Goal: Information Seeking & Learning: Check status

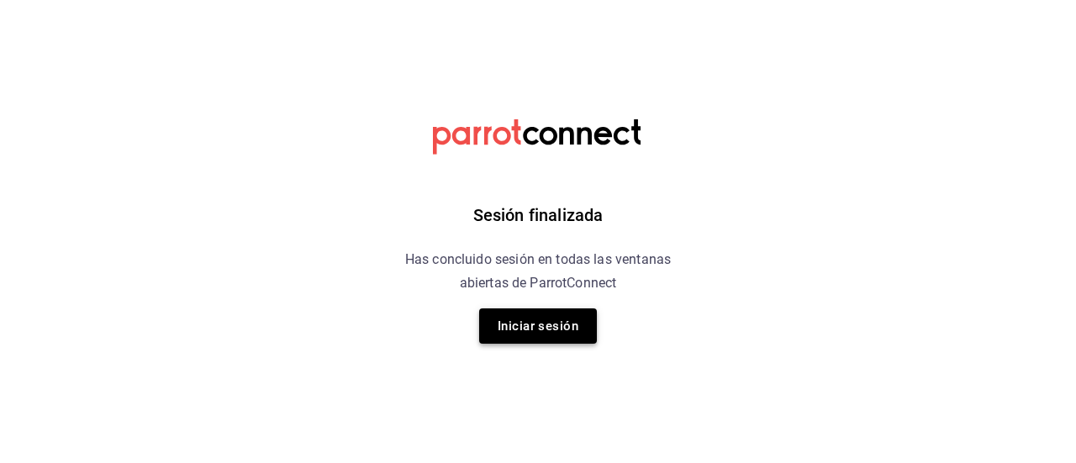
click at [558, 330] on button "Iniciar sesión" at bounding box center [538, 326] width 118 height 35
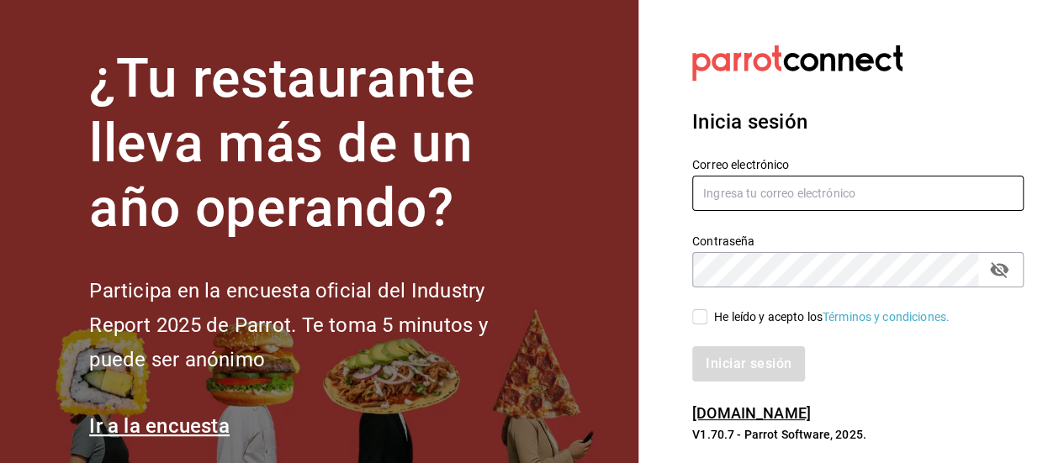
type input "[PERSON_NAME][EMAIL_ADDRESS][PERSON_NAME][DOMAIN_NAME]"
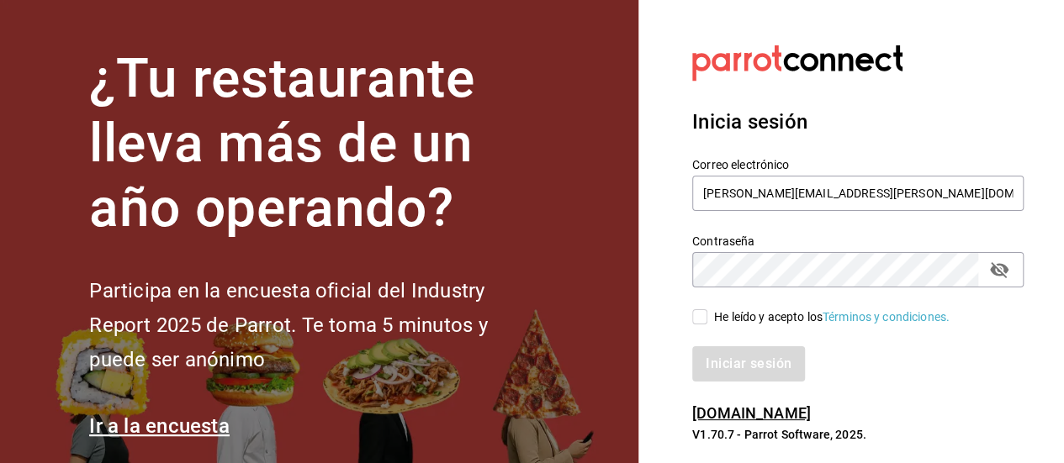
click at [695, 319] on input "He leído y acepto los Términos y condiciones." at bounding box center [699, 316] width 15 height 15
checkbox input "true"
click at [719, 356] on button "Iniciar sesión" at bounding box center [749, 363] width 114 height 35
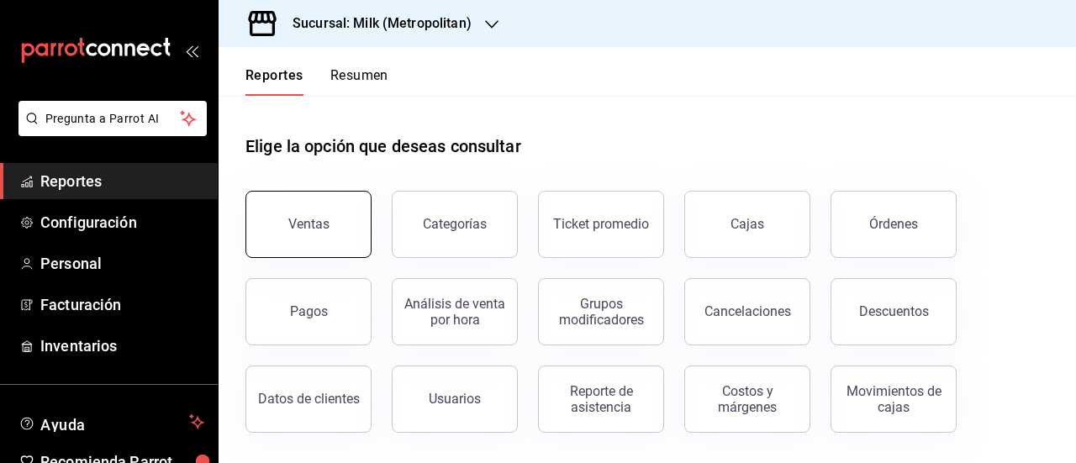
click at [323, 248] on button "Ventas" at bounding box center [309, 224] width 126 height 67
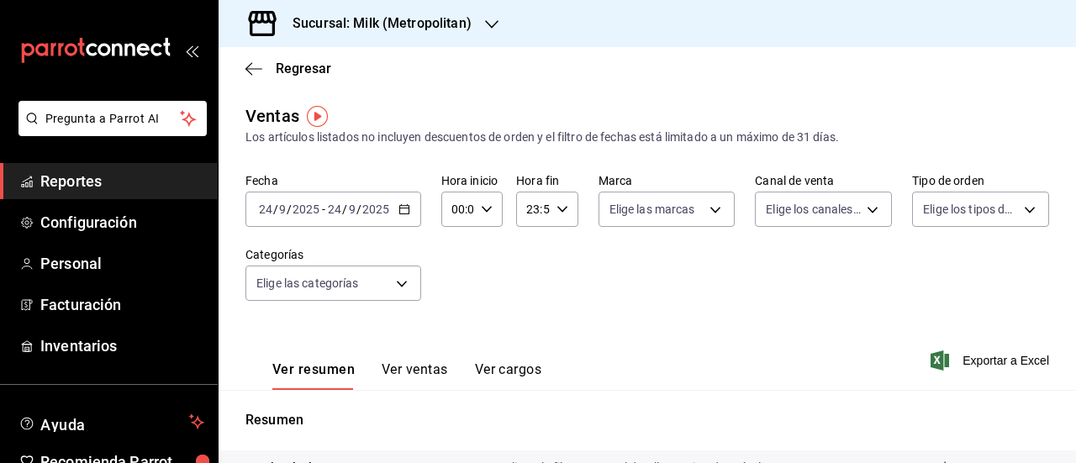
click at [396, 218] on div "2025-09-24 24 / 9 / 2025 - 2025-09-24 24 / 9 / 2025" at bounding box center [334, 209] width 176 height 35
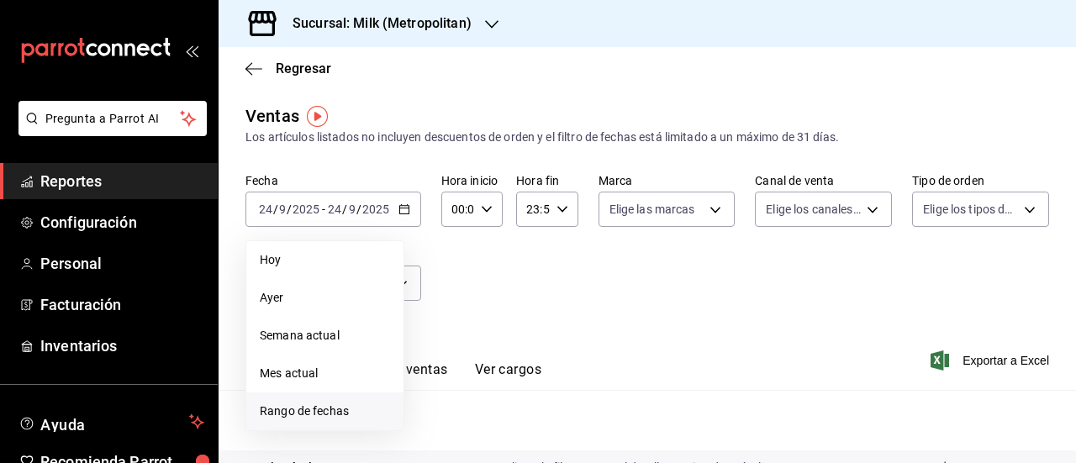
click at [304, 411] on span "Rango de fechas" at bounding box center [325, 412] width 130 height 18
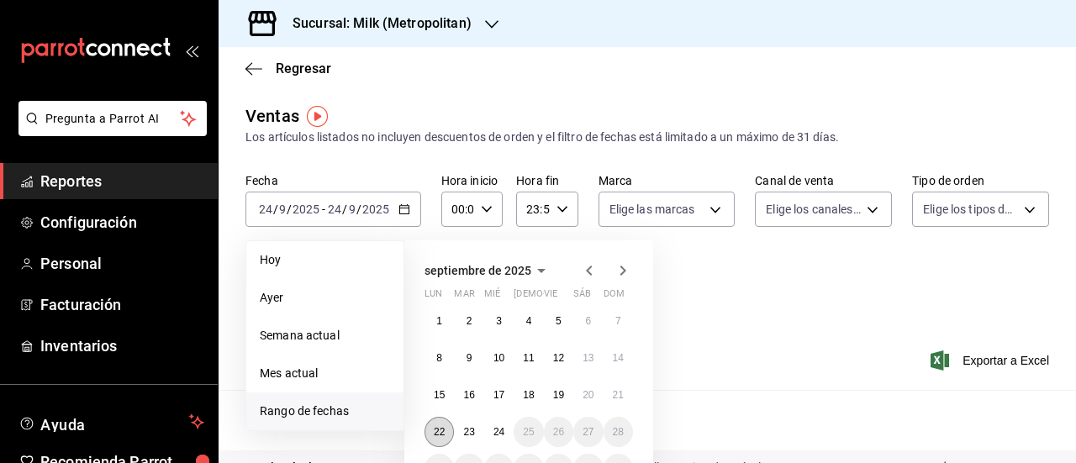
click at [437, 428] on abbr "22" at bounding box center [439, 432] width 11 height 12
click at [500, 436] on abbr "24" at bounding box center [499, 432] width 11 height 12
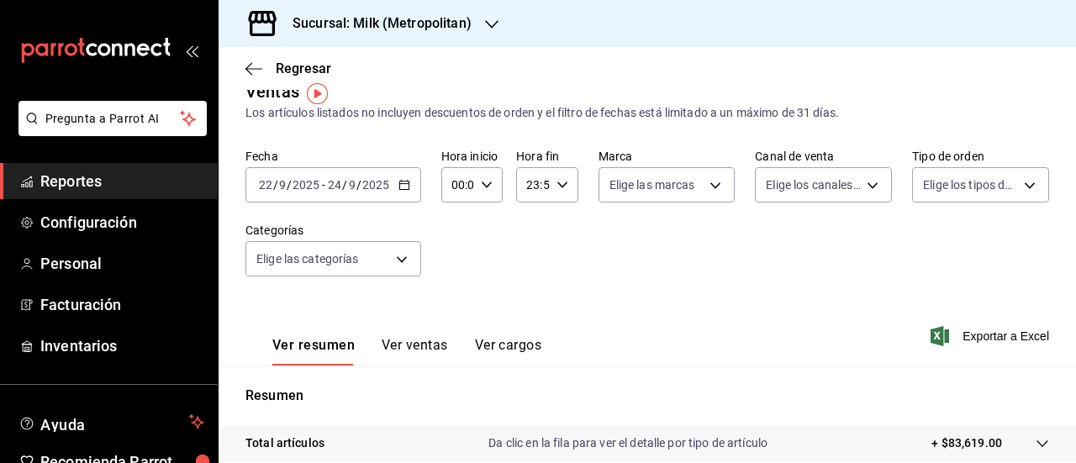
scroll to position [23, 0]
click at [403, 186] on \(Stroke\) "button" at bounding box center [403, 185] width 9 height 1
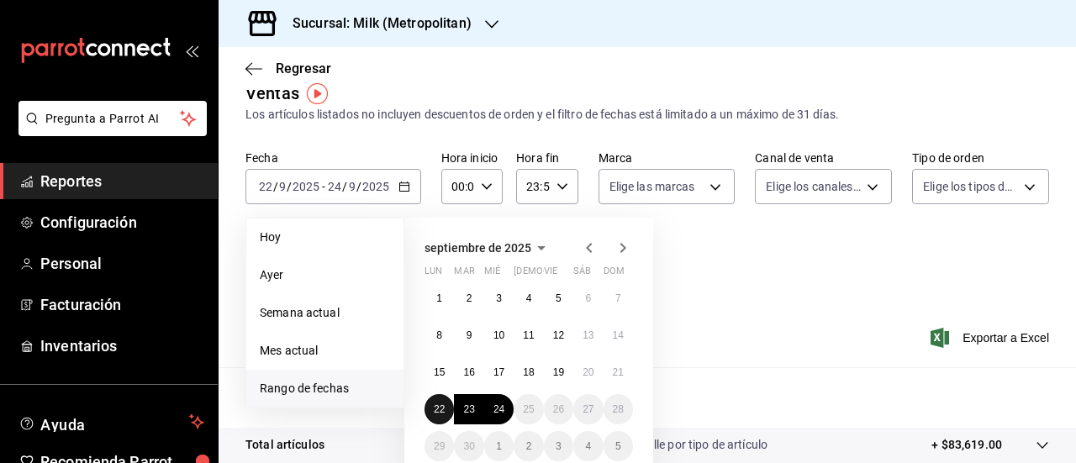
click at [442, 416] on button "22" at bounding box center [439, 409] width 29 height 30
click at [505, 411] on button "24" at bounding box center [498, 409] width 29 height 30
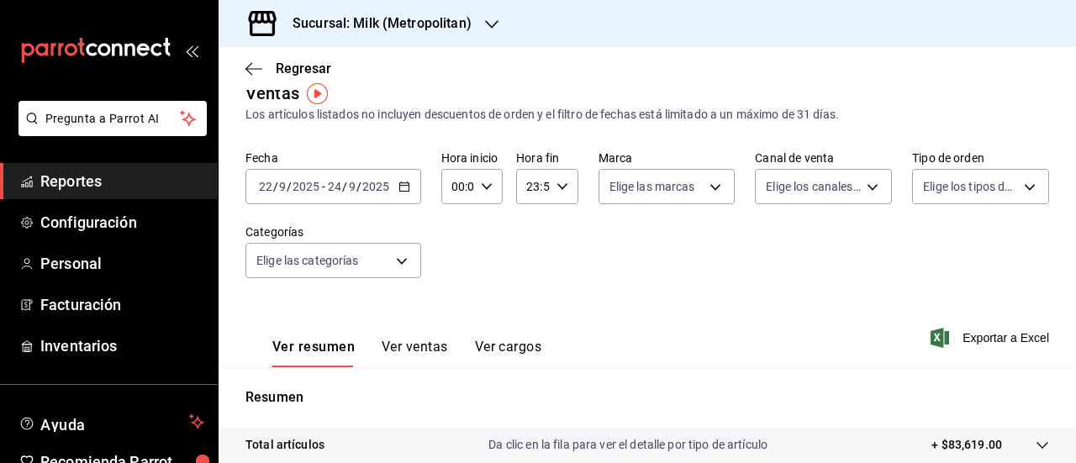
click at [481, 189] on icon "button" at bounding box center [487, 187] width 12 height 12
click at [450, 295] on button "05" at bounding box center [455, 306] width 24 height 34
type input "05:00"
click at [557, 260] on div at bounding box center [538, 231] width 1076 height 463
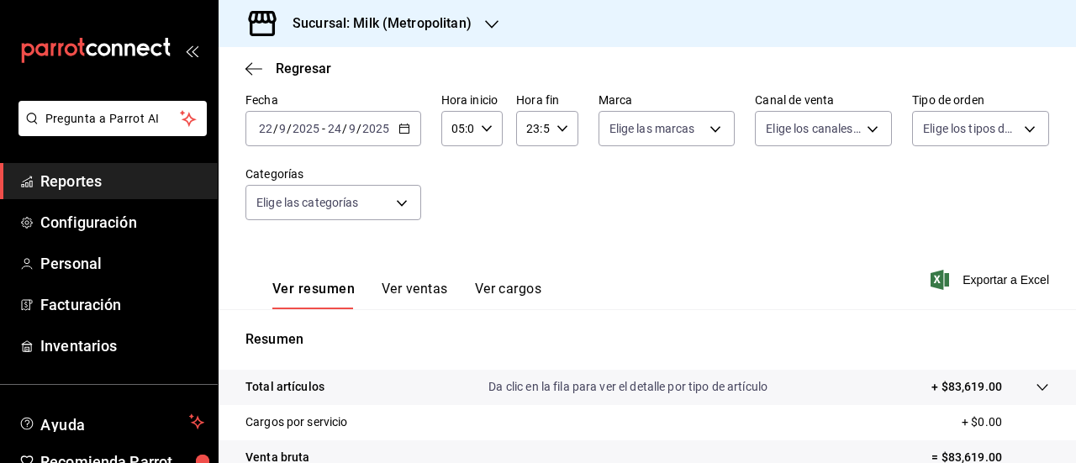
scroll to position [82, 0]
click at [936, 274] on icon "button" at bounding box center [940, 279] width 19 height 20
